Goal: Task Accomplishment & Management: Use online tool/utility

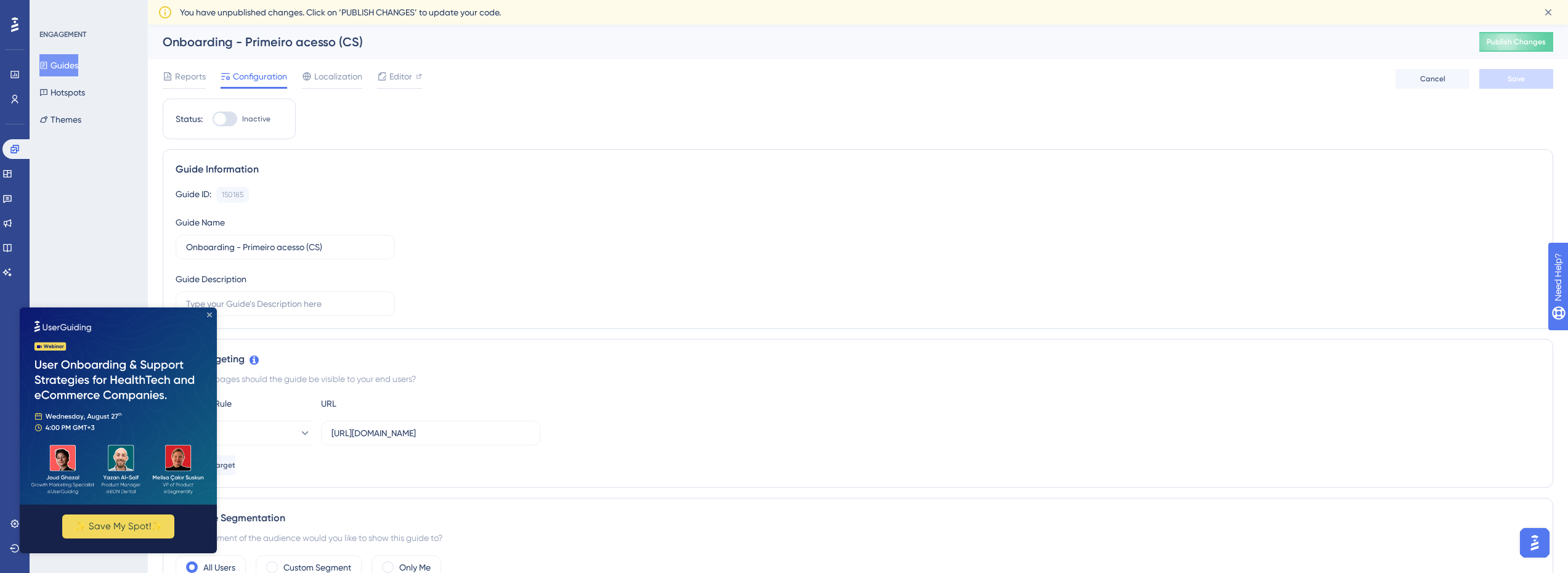
click at [209, 315] on icon "Close Preview" at bounding box center [209, 314] width 5 height 5
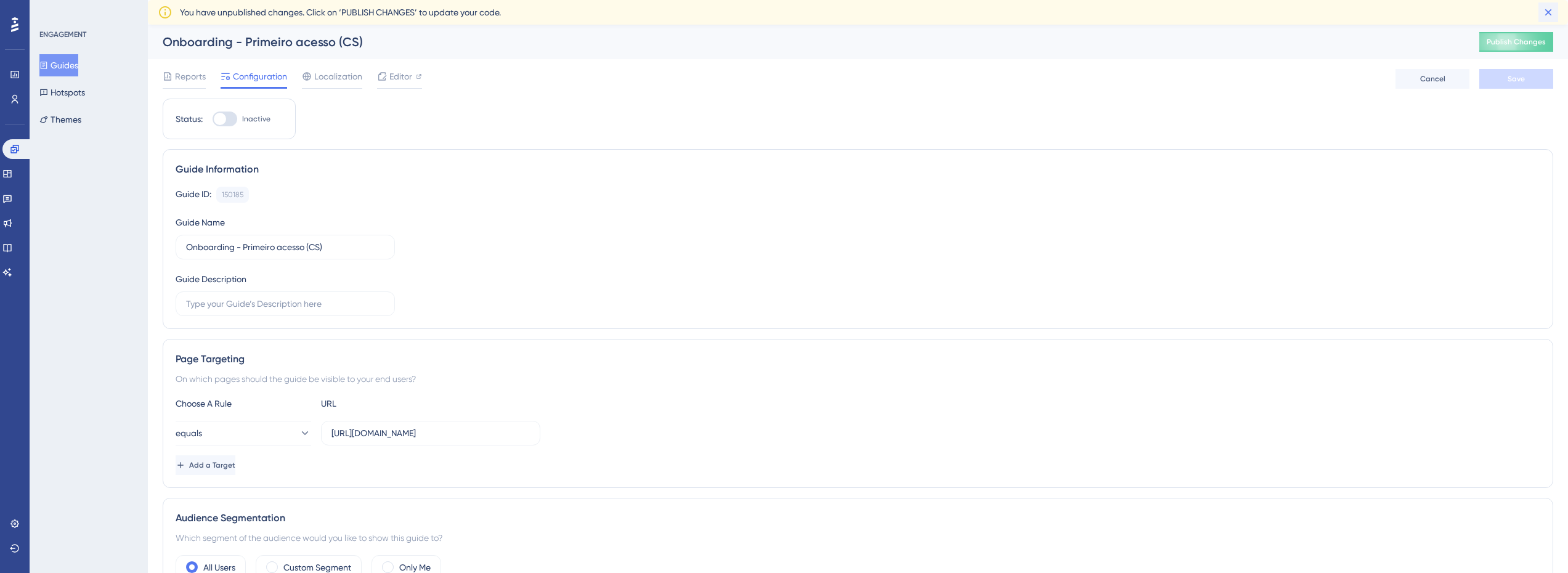
click at [1546, 16] on icon at bounding box center [1548, 12] width 13 height 13
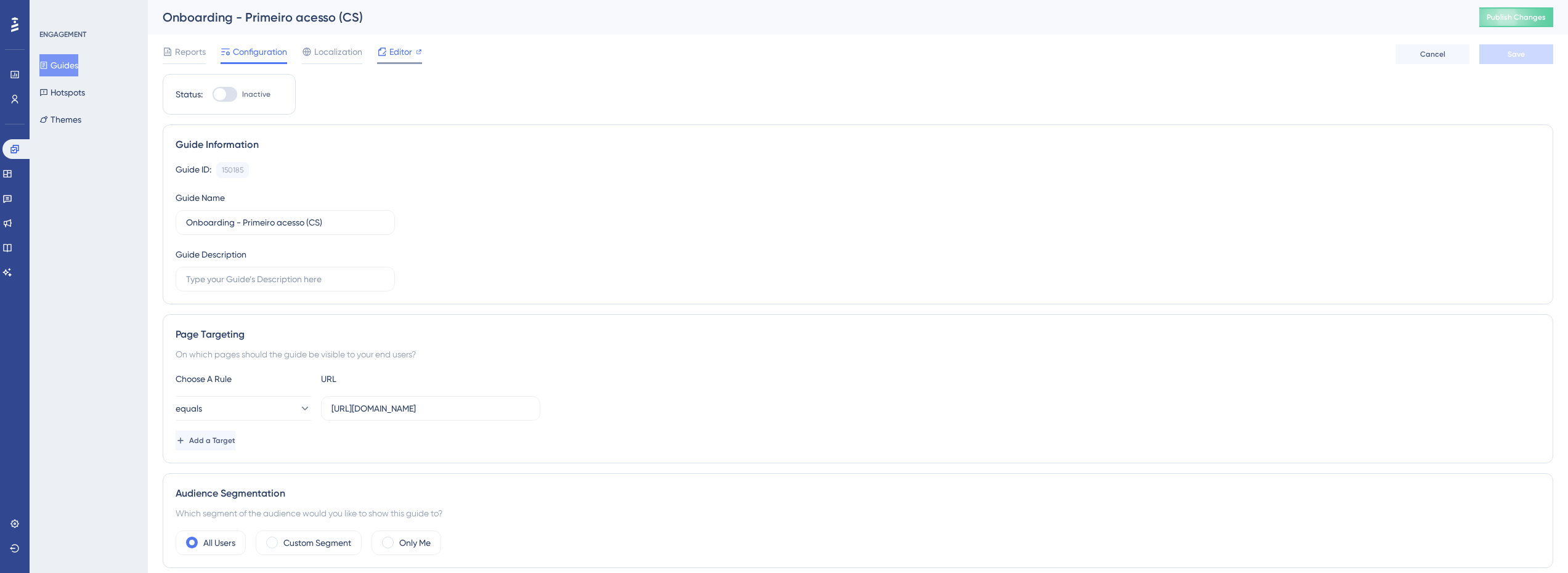
click at [406, 56] on span "Editor" at bounding box center [400, 51] width 22 height 15
